Goal: Contribute content: Add original content to the website for others to see

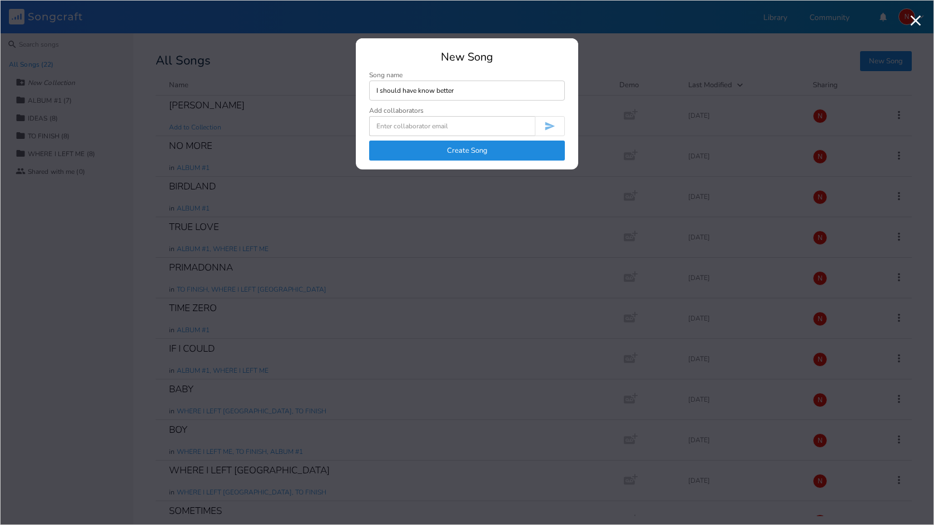
type input "I should have know better"
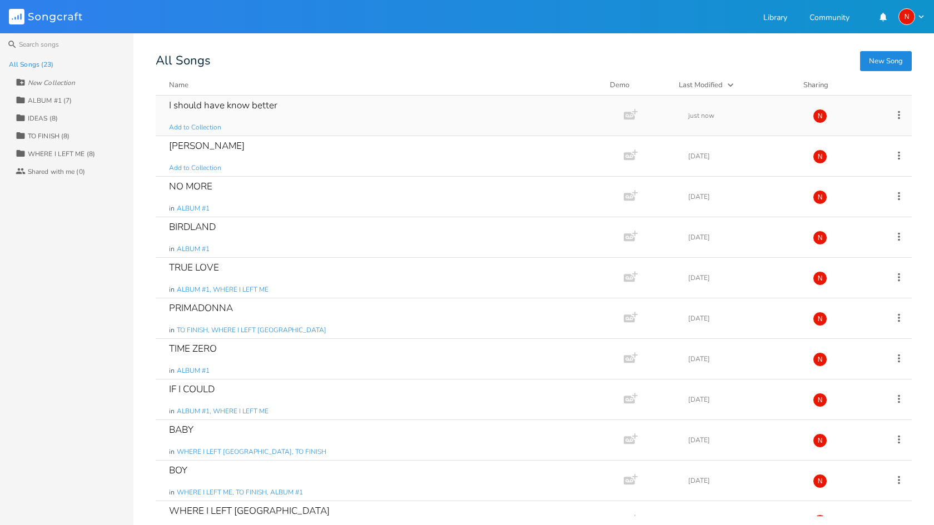
click at [898, 118] on icon at bounding box center [899, 115] width 2 height 8
click at [835, 133] on span "Edit Rename" at bounding box center [824, 132] width 35 height 8
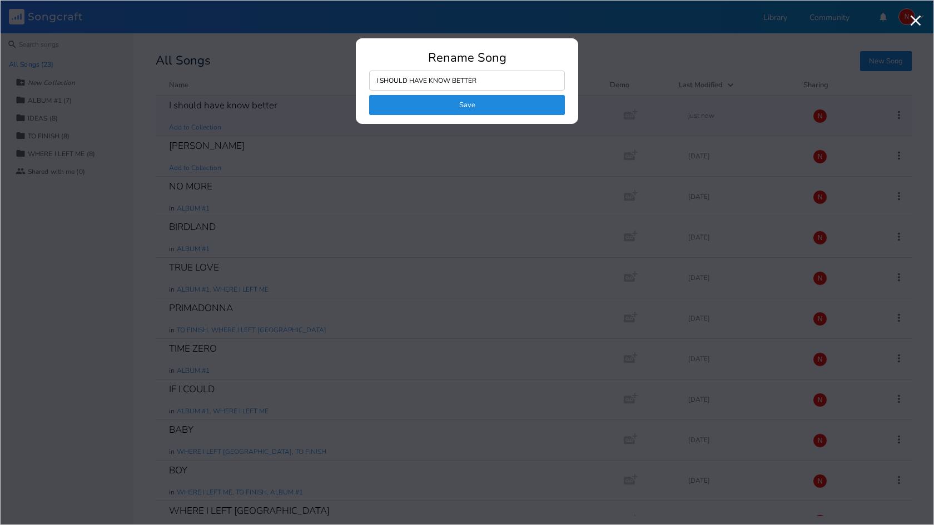
type input "I SHOULD HAVE KNOW BETTER"
click at [453, 106] on button "Save" at bounding box center [467, 105] width 196 height 20
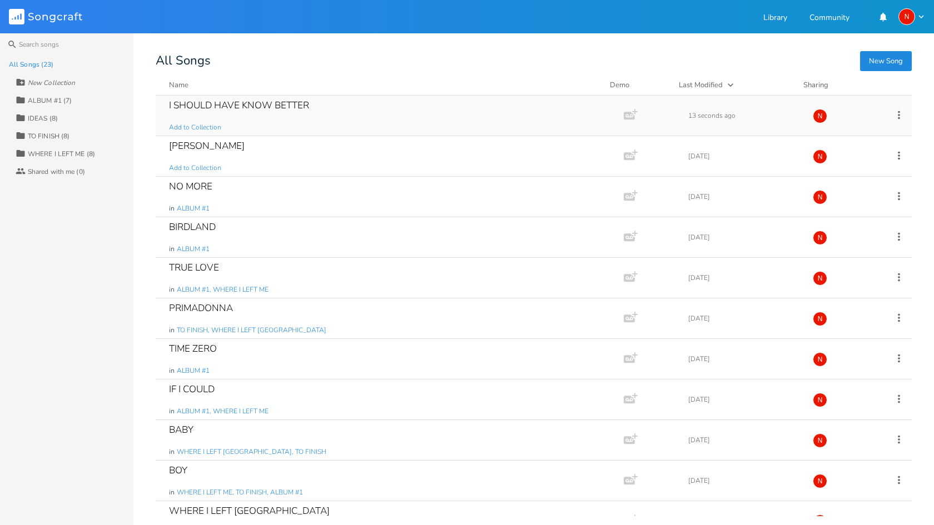
click at [288, 108] on div "I SHOULD HAVE KNOW BETTER" at bounding box center [239, 105] width 140 height 9
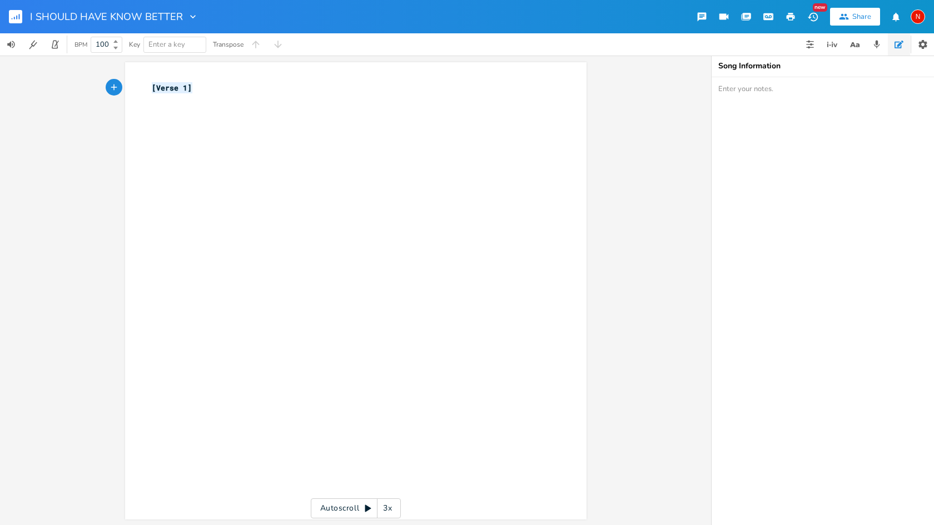
drag, startPoint x: 201, startPoint y: 87, endPoint x: 131, endPoint y: 86, distance: 70.6
click at [131, 86] on div "[Verse 1] x [Verse 1] ​" at bounding box center [355, 291] width 461 height 458
type textarea "I SHOULD HAVE KNNOW"
type textarea "OWN BETTER""
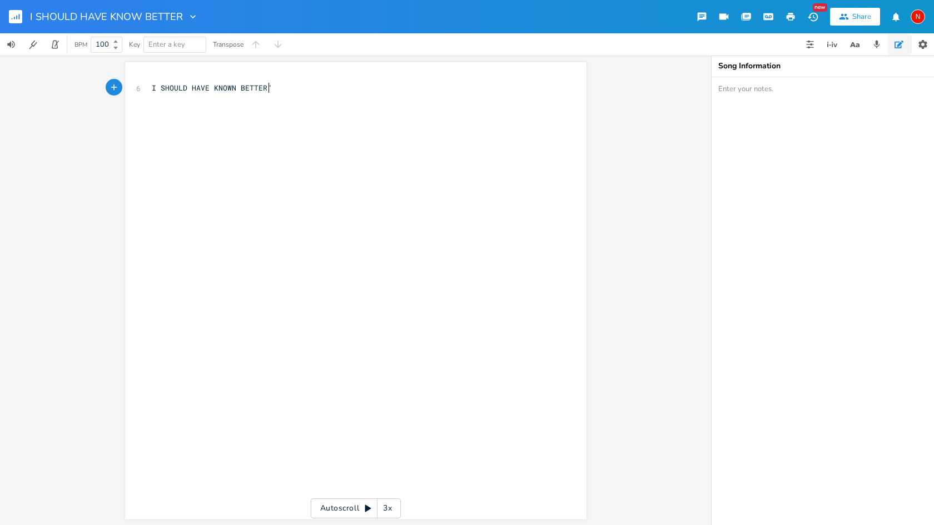
click at [145, 87] on div "OWN BETTER" x 6 I SHOULD HAVE KNOWN BETTER" ​" at bounding box center [355, 291] width 461 height 458
click at [152, 87] on span "I SHOULD HAVE KNOWN BETTER"" at bounding box center [212, 88] width 120 height 10
type textarea """
click at [152, 87] on span ""I SHOULD HAVE KNOWN BETTER"" at bounding box center [214, 88] width 125 height 10
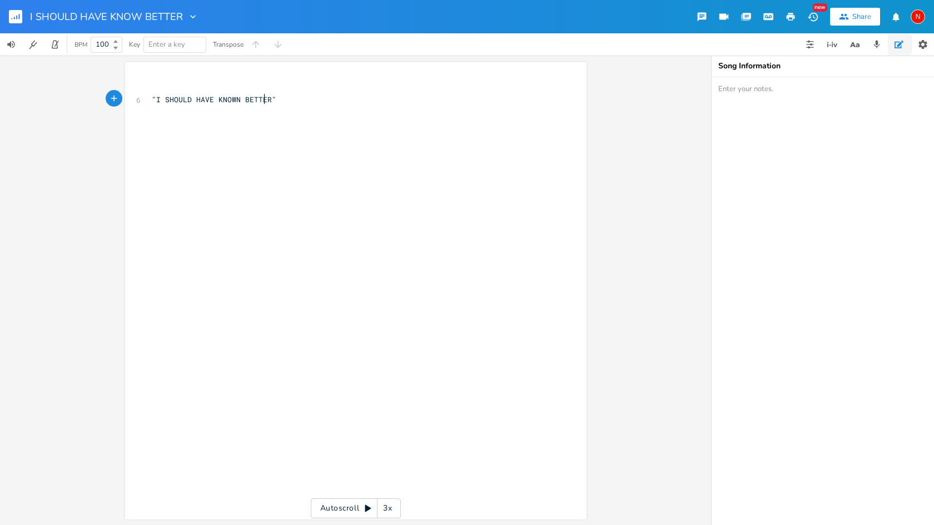
scroll to position [0, 44]
click at [417, 97] on pre ""I SHOULD HAVE KNOWN BETTER"" at bounding box center [350, 100] width 401 height 12
click at [371, 216] on div "x ​ 6 "I SHOULD HAVE KNOWN BETTER" ​" at bounding box center [364, 301] width 429 height 443
type textarea "CHORUS"
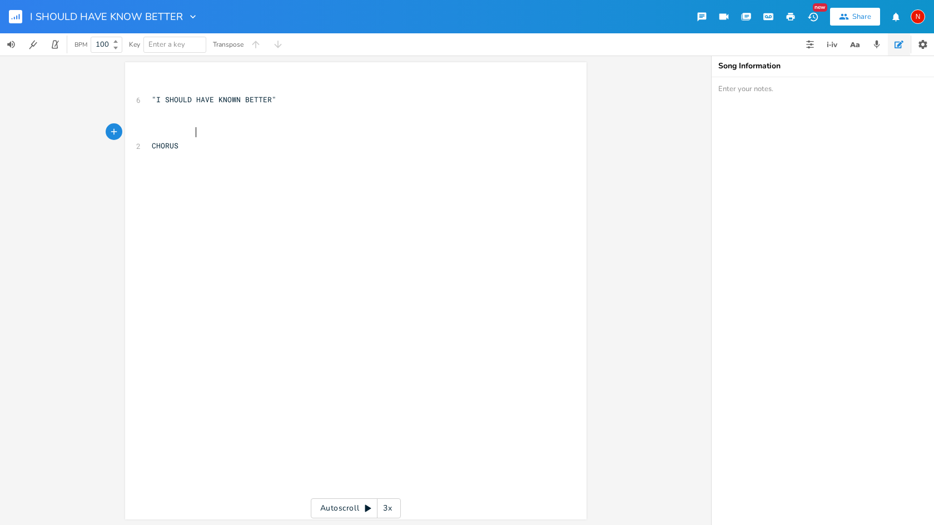
click at [190, 129] on span at bounding box center [214, 134] width 125 height 10
type textarea "VERSE"
click at [150, 221] on pre "CHORUS" at bounding box center [350, 227] width 401 height 12
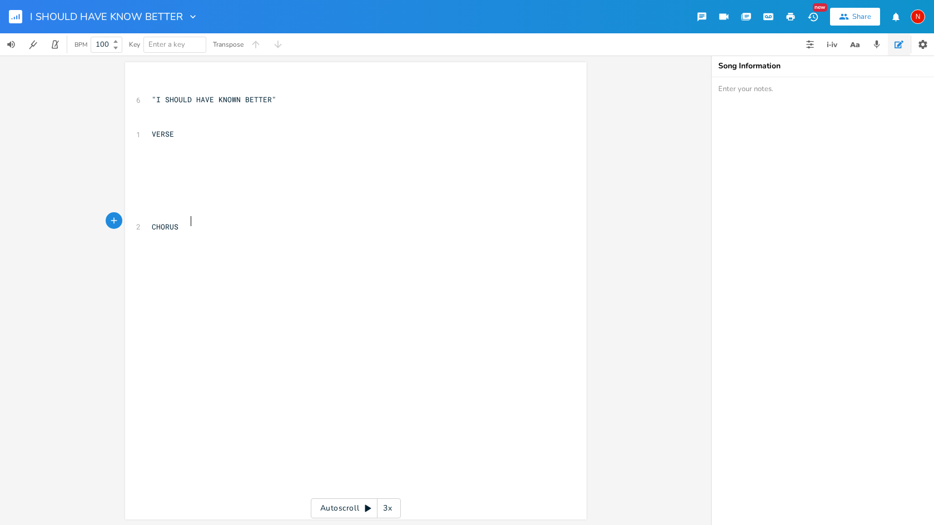
click at [196, 250] on div "x ​ 6 "I SHOULD HAVE KNOWN BETTER" 1 VERSE 2 CHORUS" at bounding box center [364, 301] width 429 height 443
type textarea "I should have know"
type textarea "n better, instead i"
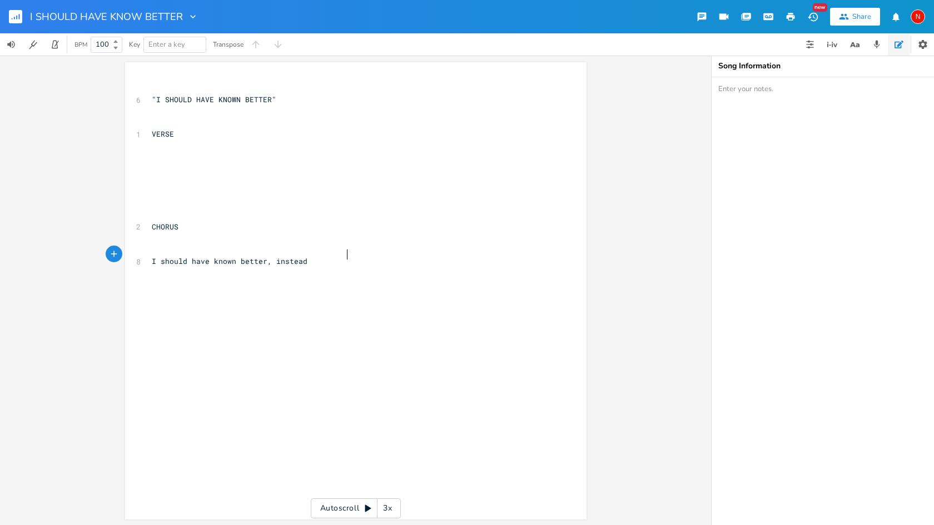
type textarea "I"
click at [351, 257] on pre "I should have known better, instead I" at bounding box center [350, 262] width 401 height 12
type textarea "fucked my whole f"
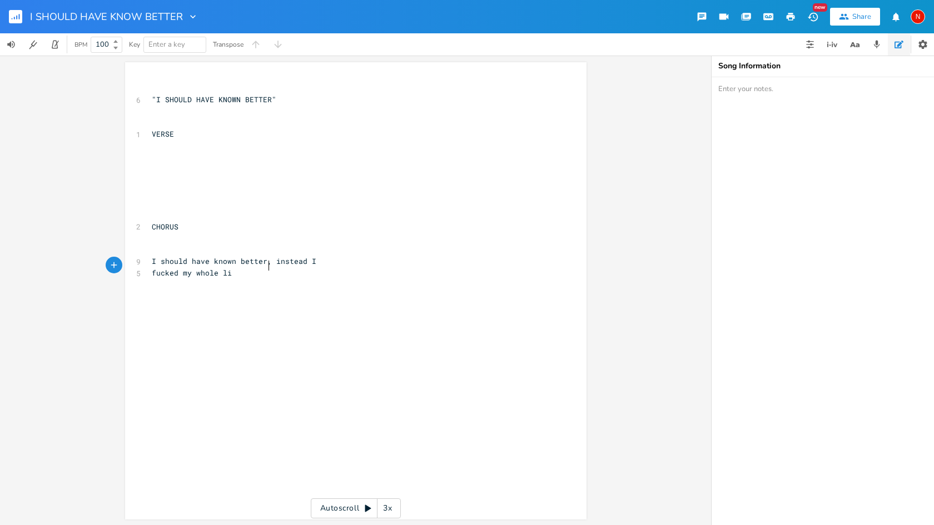
type textarea "life"
type textarea "I should have known better, instead I"
drag, startPoint x: 186, startPoint y: 255, endPoint x: 378, endPoint y: 255, distance: 191.8
click at [378, 256] on pre "I should have known better, instead I" at bounding box center [350, 262] width 401 height 12
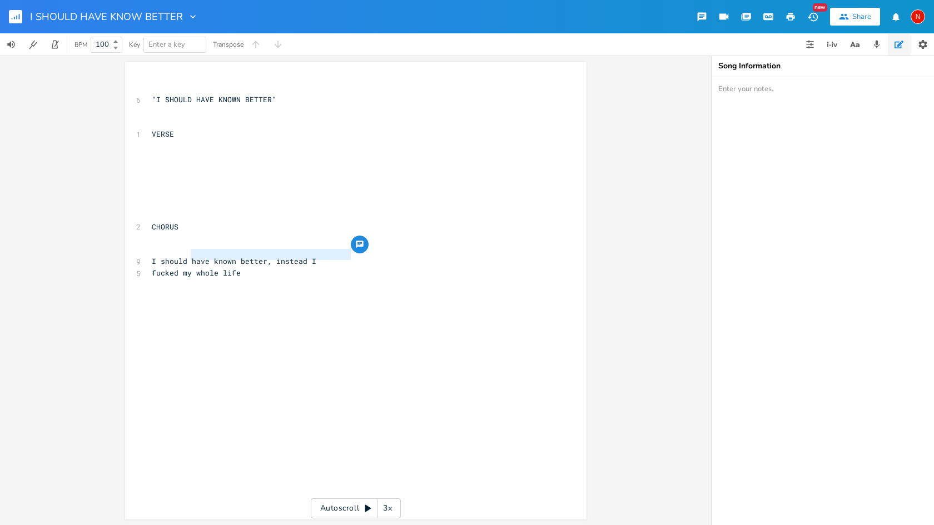
click at [275, 290] on pre at bounding box center [350, 296] width 401 height 12
type textarea "spent too much money"
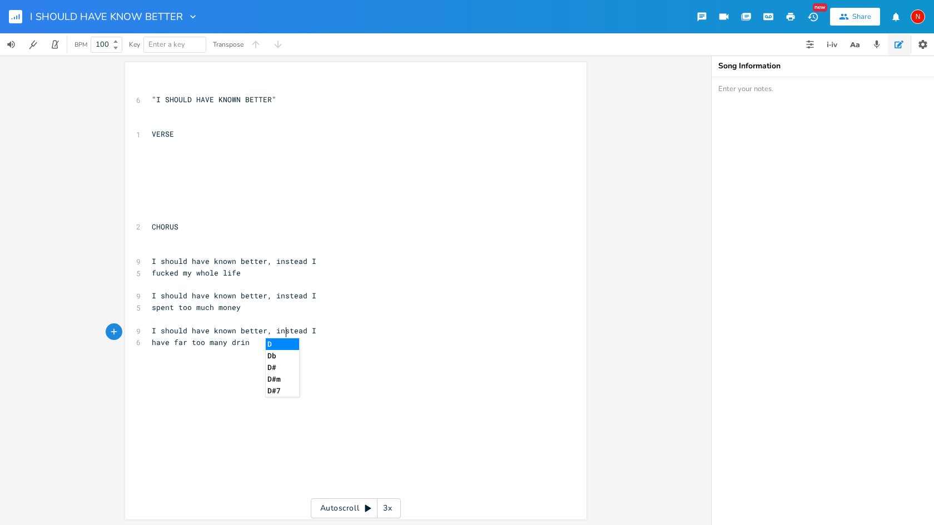
type textarea "have far too many drins"
type textarea "ks"
click at [225, 337] on span "have far too many drink" at bounding box center [203, 342] width 102 height 10
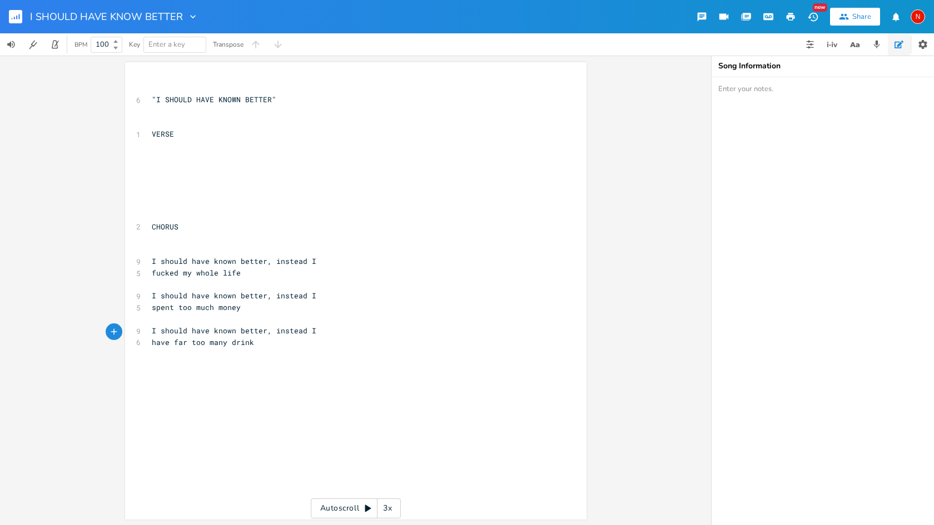
click at [292, 337] on pre "have far too many drink" at bounding box center [350, 343] width 401 height 12
type textarea "listen to"
type textarea "took too much shit"
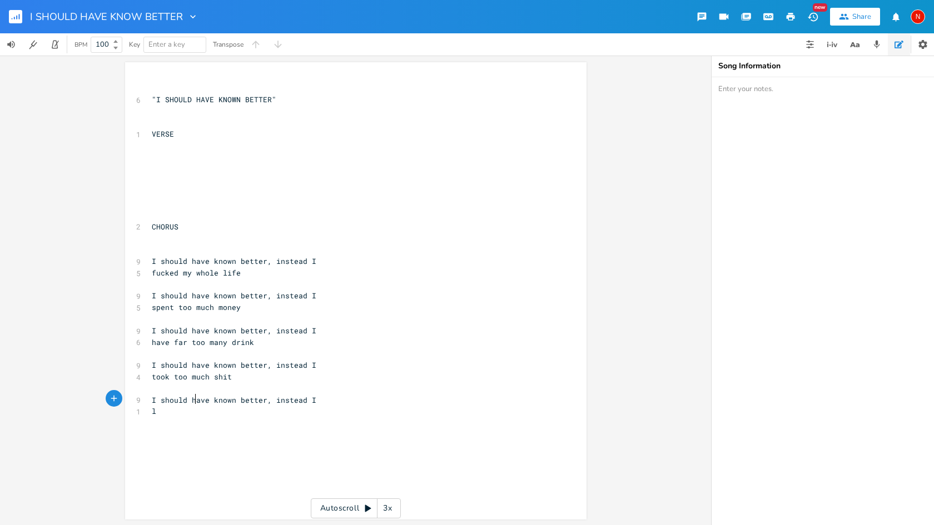
type textarea "li"
type textarea "stayed when i have to go fuck off"
click at [291, 406] on span "stayed when i have to go fuck off" at bounding box center [225, 411] width 147 height 10
type textarea "/"
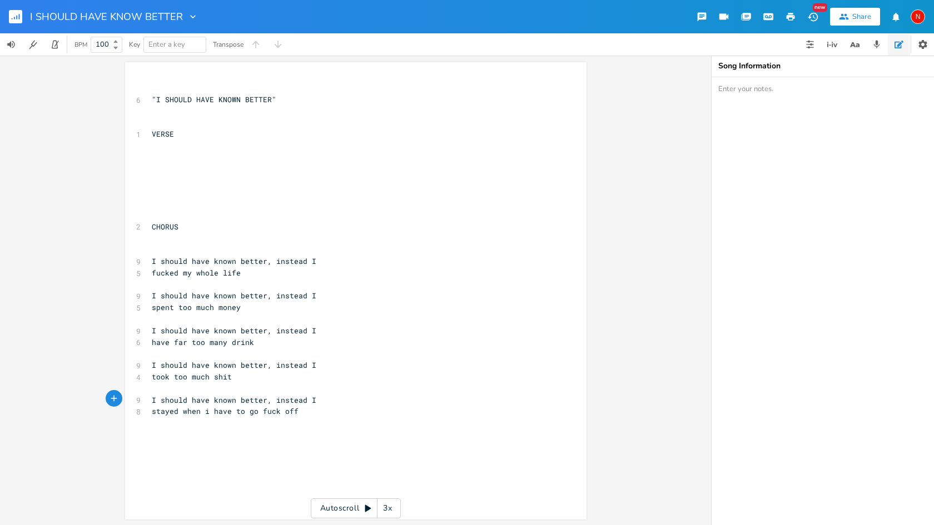
scroll to position [0, 1]
click at [346, 417] on pre at bounding box center [350, 423] width 401 height 12
click at [217, 268] on span "fucked my whole life" at bounding box center [196, 273] width 89 height 10
type textarea "up"
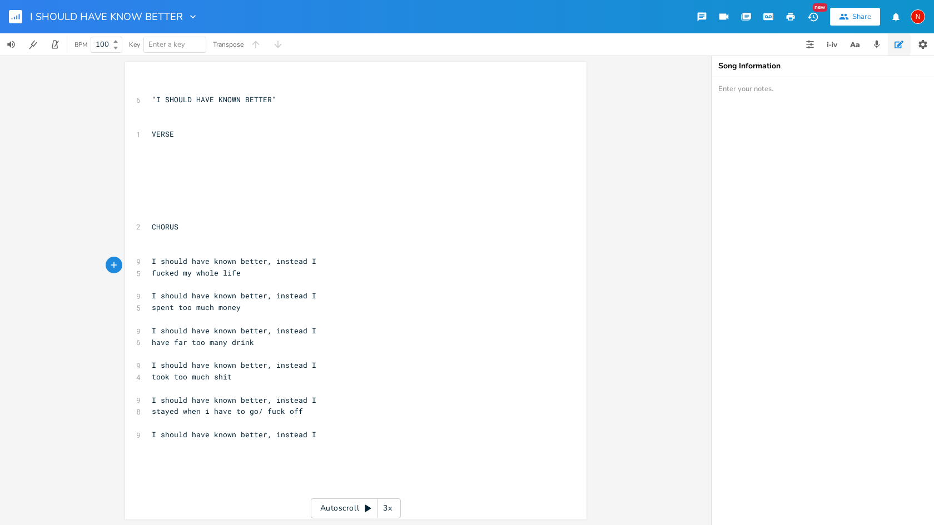
click at [286, 267] on pre "fucked my whole life" at bounding box center [350, 273] width 401 height 12
type textarea "up"
click at [307, 383] on pre at bounding box center [350, 389] width 401 height 12
click at [296, 371] on pre "took too much shit" at bounding box center [350, 377] width 401 height 12
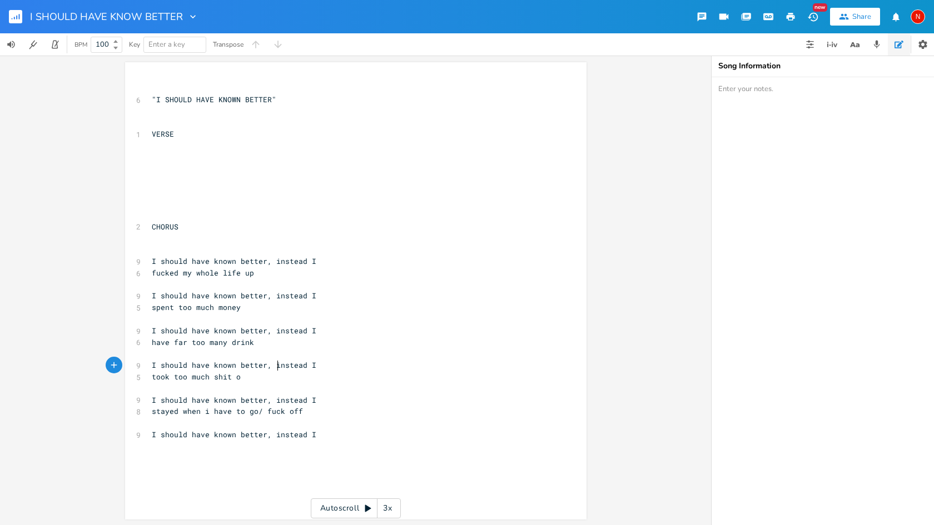
type textarea "on"
click at [369, 429] on pre "I should have known better, instead I" at bounding box center [350, 435] width 401 height 12
type textarea "but someone should have know btter"
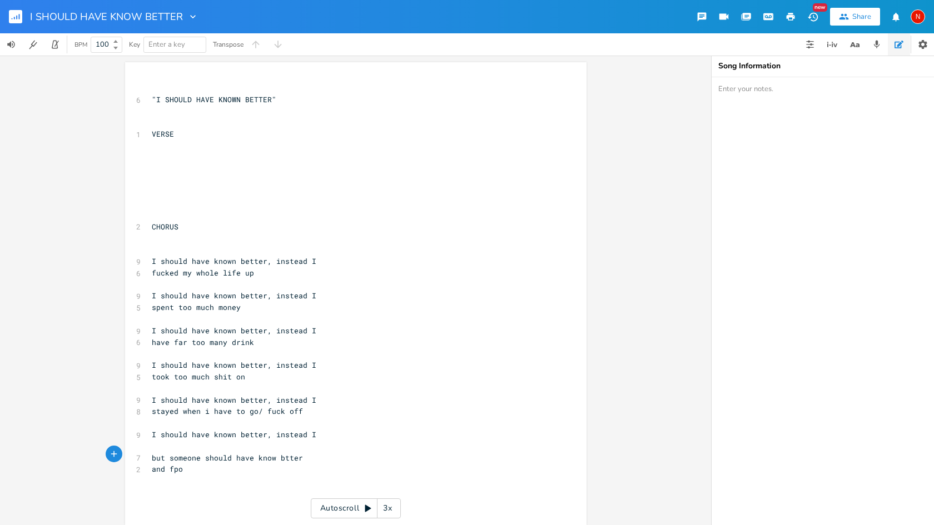
type textarea "and fpoo"
type textarea "oot my therapy bill pff"
type textarea "off"
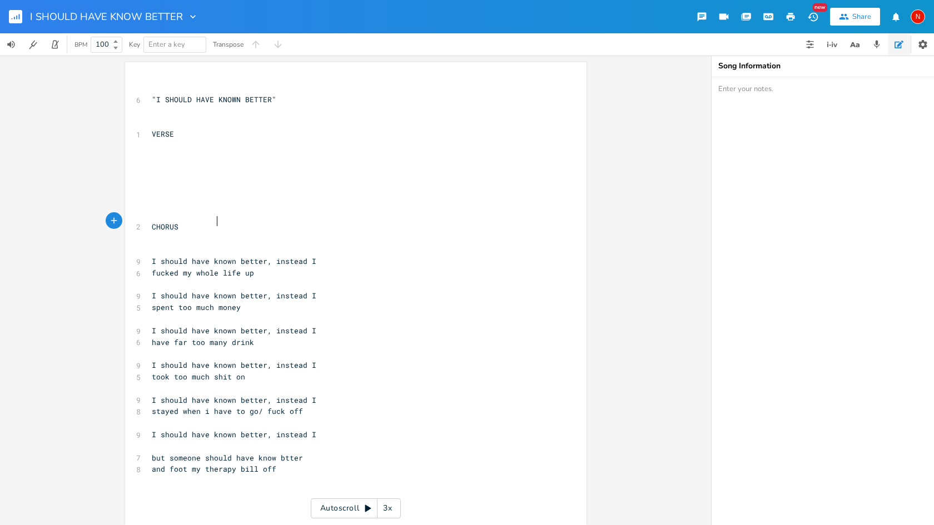
type textarea "CHORUS"
drag, startPoint x: 225, startPoint y: 226, endPoint x: 187, endPoint y: 221, distance: 37.6
click at [187, 221] on pre "CHORUS" at bounding box center [350, 227] width 401 height 12
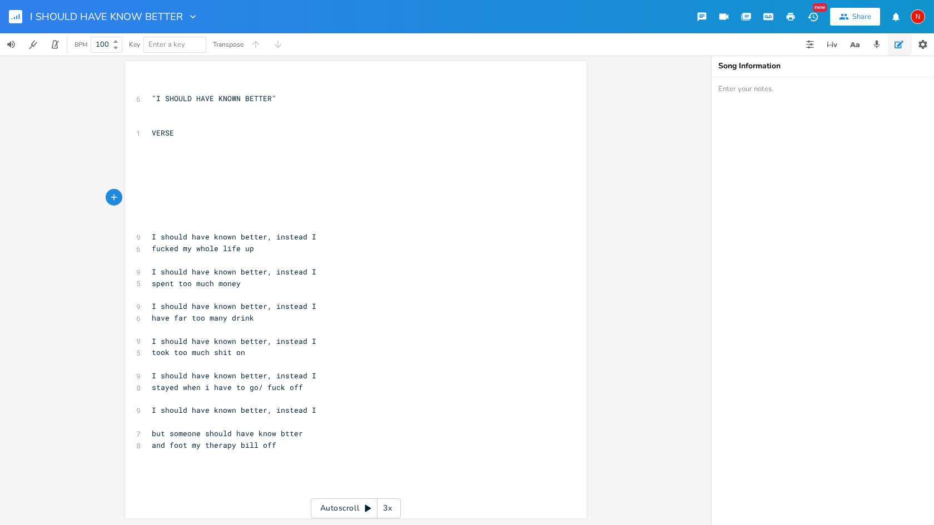
scroll to position [1, 0]
click at [233, 197] on pre at bounding box center [350, 203] width 401 height 12
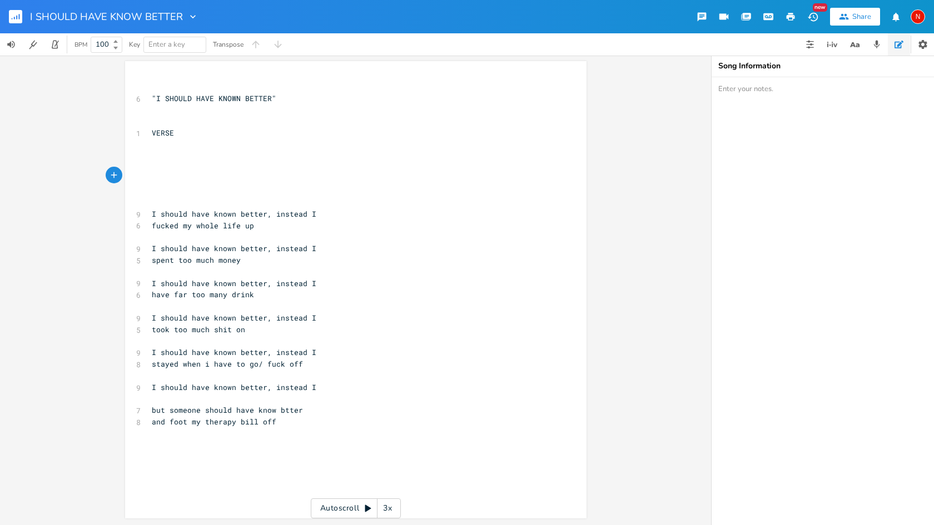
scroll to position [0, 0]
click at [325, 416] on pre "and foot my therapy bill off" at bounding box center [350, 422] width 401 height 12
type textarea "and someone should have know"
type textarea "n better"
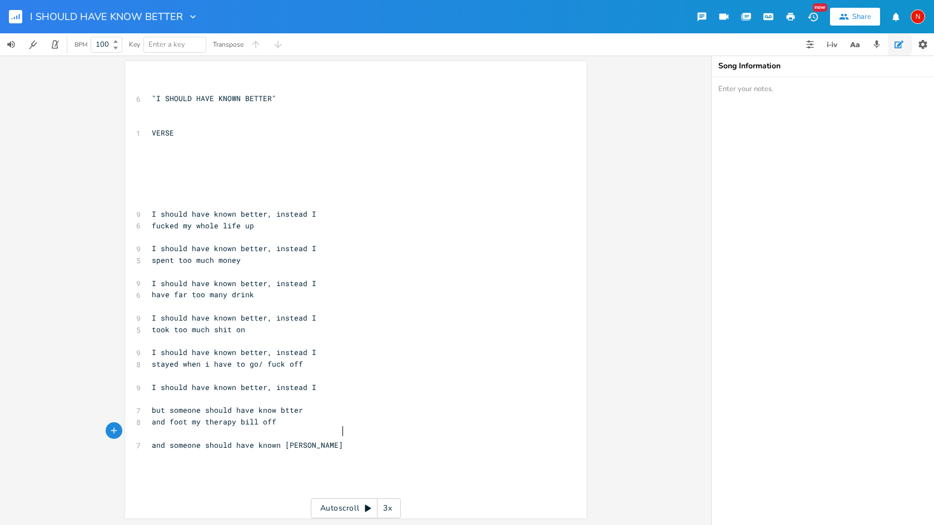
scroll to position [0, 23]
type textarea "and srtop trying to fuck my life up"
click at [213, 452] on span "and srtop trying to fuck my life up" at bounding box center [230, 457] width 156 height 10
click at [350, 451] on pre "and stop trying to fuck my life up" at bounding box center [350, 457] width 401 height 12
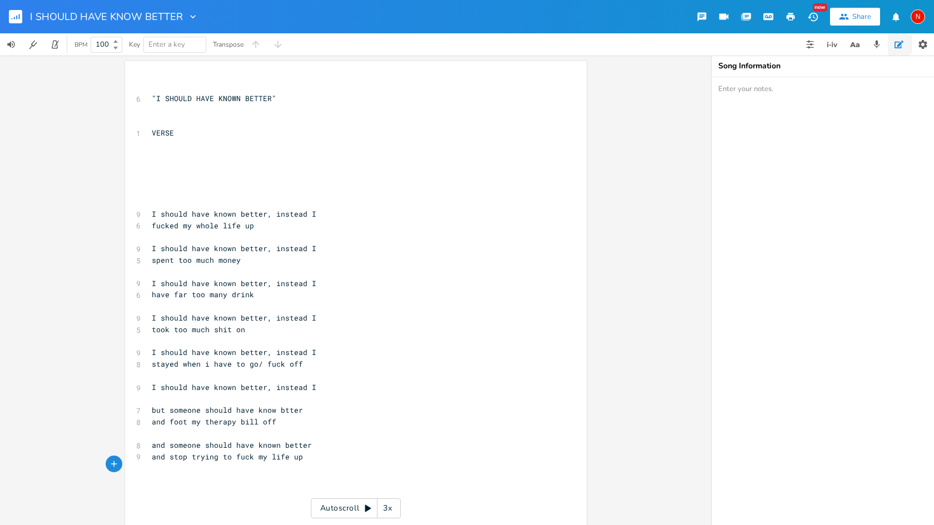
paste textarea "instead"
click at [316, 475] on span "I should have known better, instead I" at bounding box center [234, 480] width 165 height 10
type textarea "instead"
click at [316, 475] on span "I should have known better, instead I" at bounding box center [234, 480] width 165 height 10
type textarea "I should have known better, instead I"
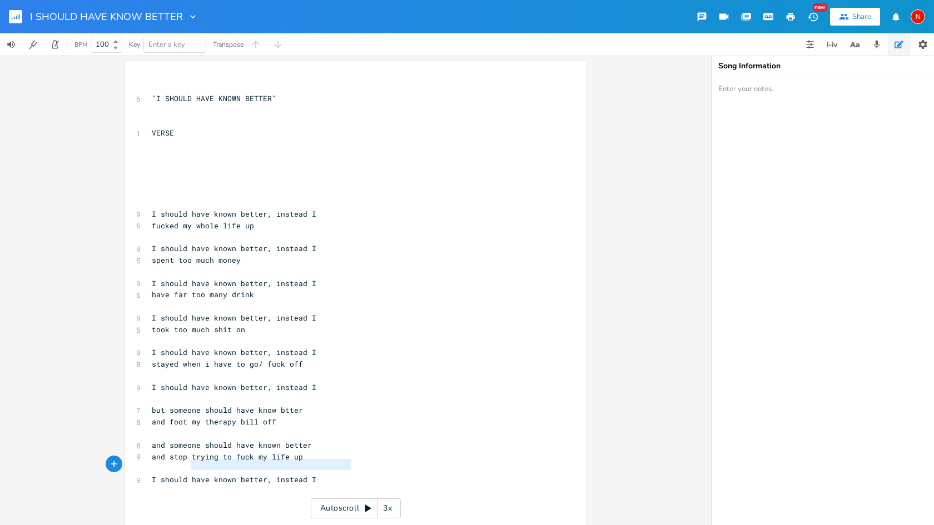
drag, startPoint x: 349, startPoint y: 466, endPoint x: 185, endPoint y: 465, distance: 164.0
click at [185, 474] on pre "I should have known better, instead I" at bounding box center [350, 480] width 401 height 12
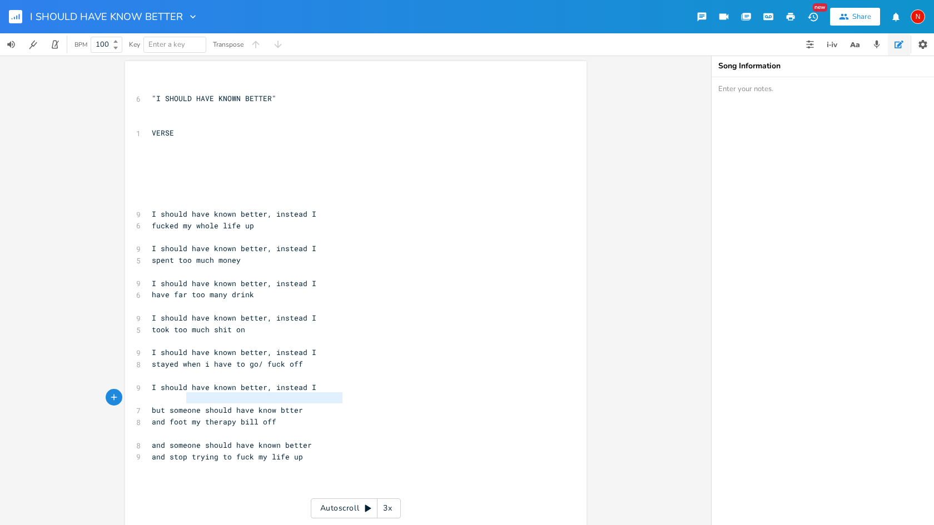
type textarea "but someone should have know btter"
drag, startPoint x: 337, startPoint y: 396, endPoint x: 185, endPoint y: 397, distance: 151.8
click at [185, 405] on span "but someone should have know btter" at bounding box center [227, 410] width 151 height 10
click at [223, 474] on pre at bounding box center [350, 480] width 401 height 12
click at [307, 211] on span "I should have known better, instead I" at bounding box center [234, 214] width 165 height 10
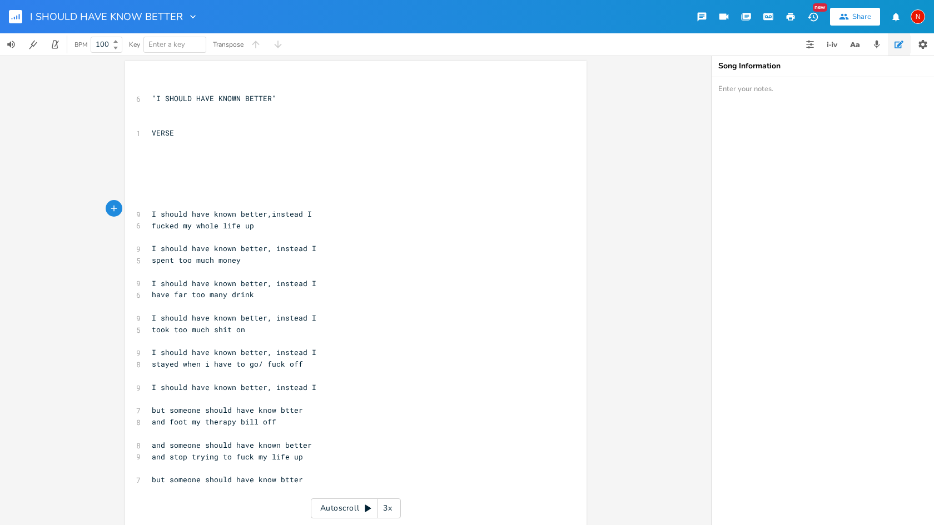
click at [308, 243] on span "I should have known better, instead I" at bounding box center [234, 248] width 165 height 10
click at [309, 279] on span "I should have known better, instead I" at bounding box center [234, 284] width 165 height 10
click at [186, 221] on span "fucked my whole life up" at bounding box center [203, 226] width 102 height 10
click at [308, 313] on span "I should have known better, instead I" at bounding box center [234, 318] width 165 height 10
click at [309, 347] on span "I should have known better, instead I" at bounding box center [234, 352] width 165 height 10
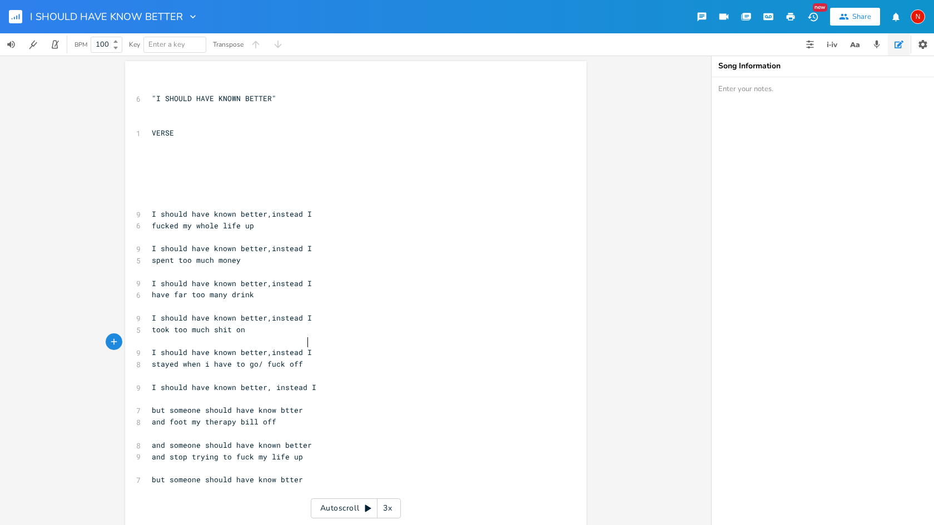
click at [309, 382] on span "I should have known better, instead I" at bounding box center [234, 387] width 165 height 10
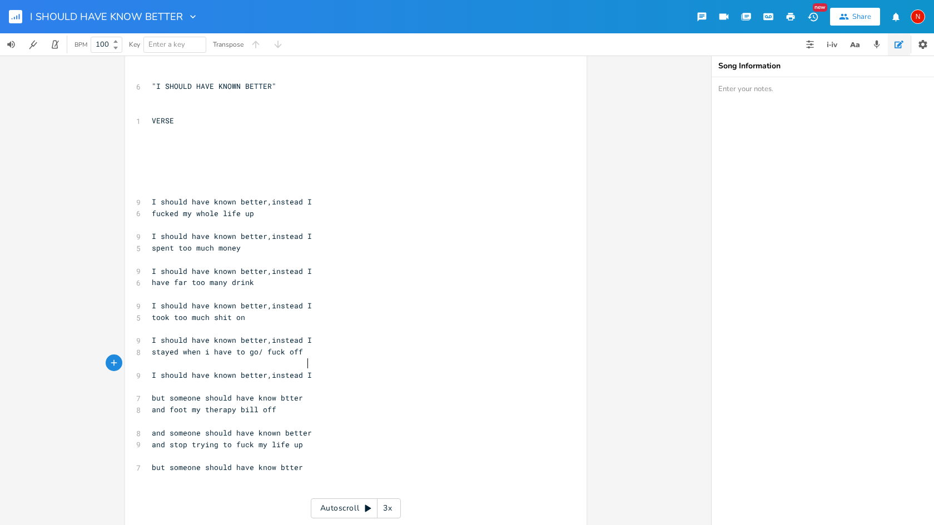
scroll to position [13, 0]
click at [303, 463] on span "but someone should have know btter" at bounding box center [227, 468] width 151 height 10
type textarea "n"
click at [307, 463] on span "but someone should have known btter" at bounding box center [230, 468] width 156 height 10
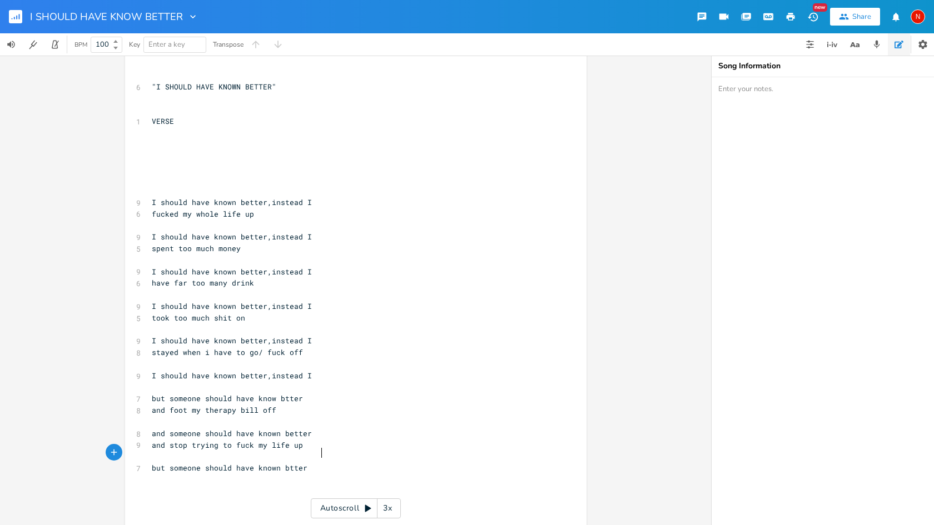
type textarea "e"
click at [312, 463] on span "but someone should have known better" at bounding box center [232, 468] width 160 height 10
type textarea "not"
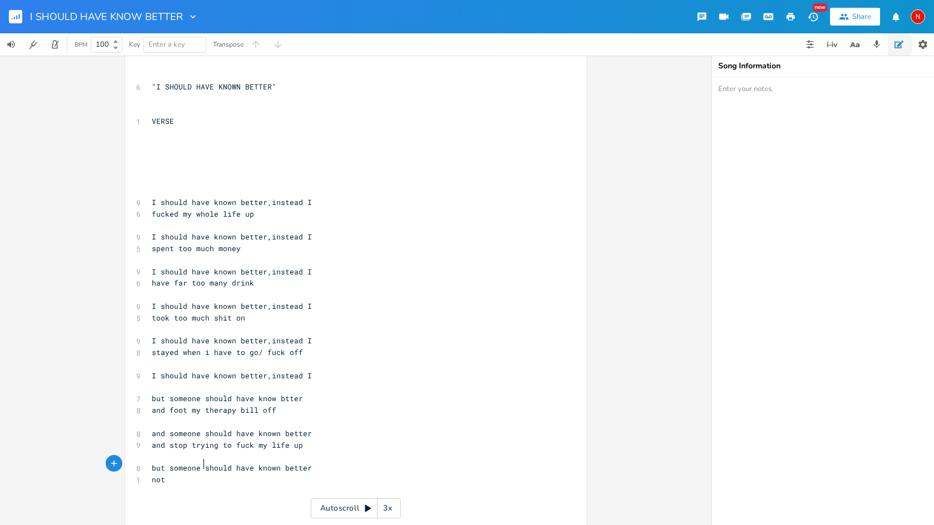
click at [303, 394] on span "but someone should have know btter" at bounding box center [227, 399] width 151 height 10
type textarea "e"
click at [223, 474] on pre "not" at bounding box center [350, 480] width 401 height 12
click at [203, 278] on span "have far too many drink" at bounding box center [203, 283] width 102 height 10
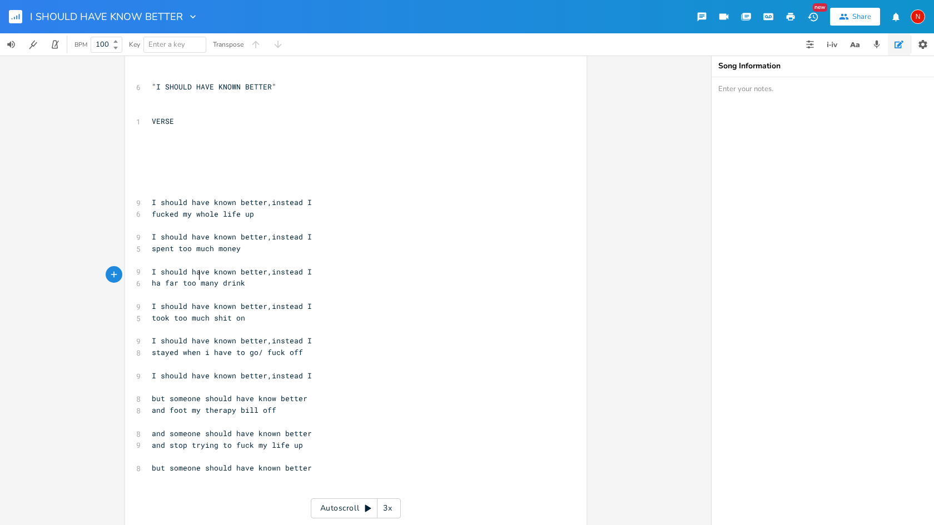
type textarea "d"
click at [250, 278] on span "had far too many drink" at bounding box center [201, 283] width 98 height 10
click at [204, 405] on span "and foot my therapy bill off" at bounding box center [214, 410] width 125 height 10
type textarea "now"
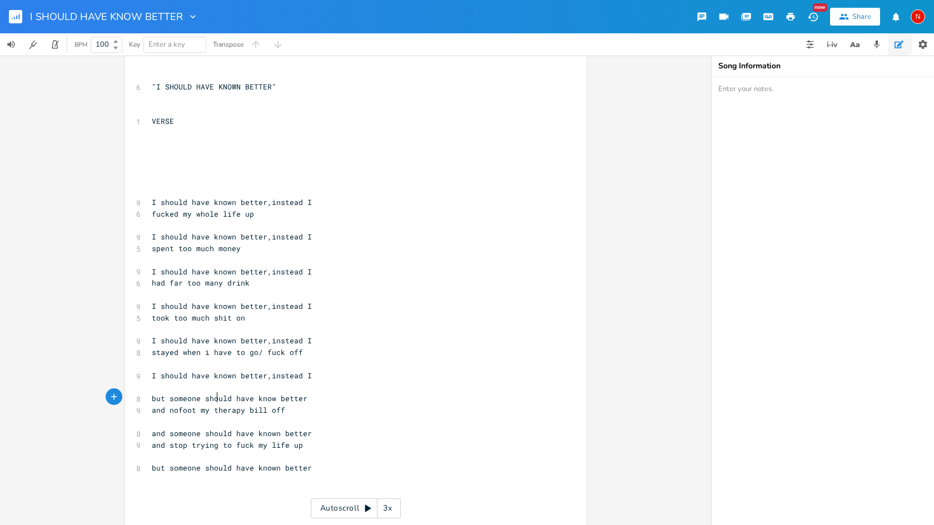
scroll to position [0, 14]
click at [205, 474] on pre at bounding box center [350, 480] width 401 height 12
click at [19, 16] on icon "button" at bounding box center [19, 17] width 1 height 6
